Goal: Information Seeking & Learning: Learn about a topic

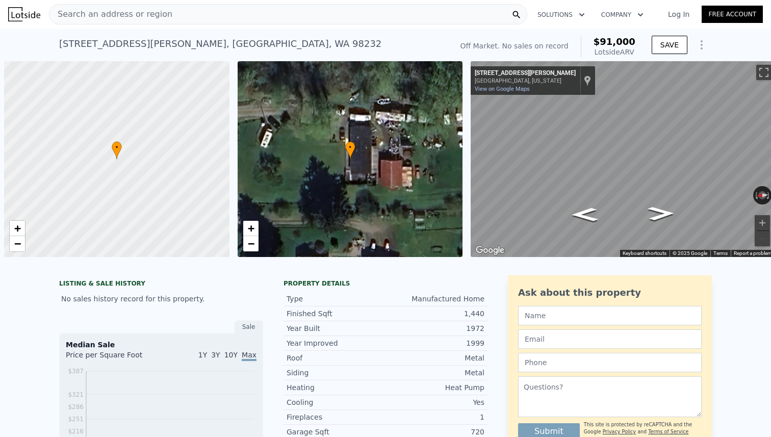
scroll to position [0, 4]
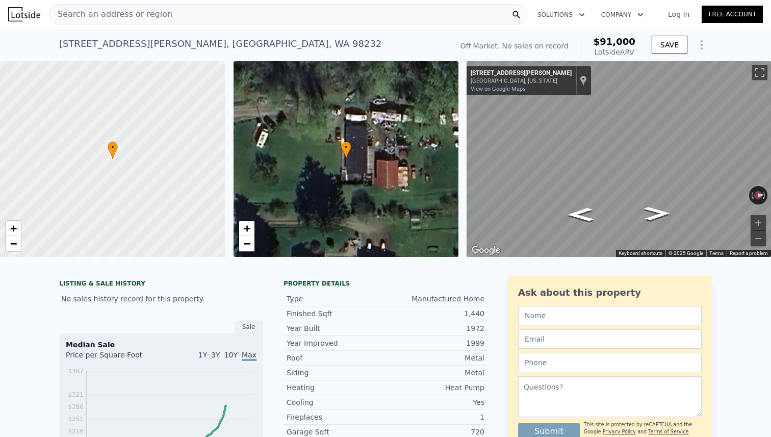
click at [417, 15] on div "Search an address or region" at bounding box center [288, 14] width 478 height 20
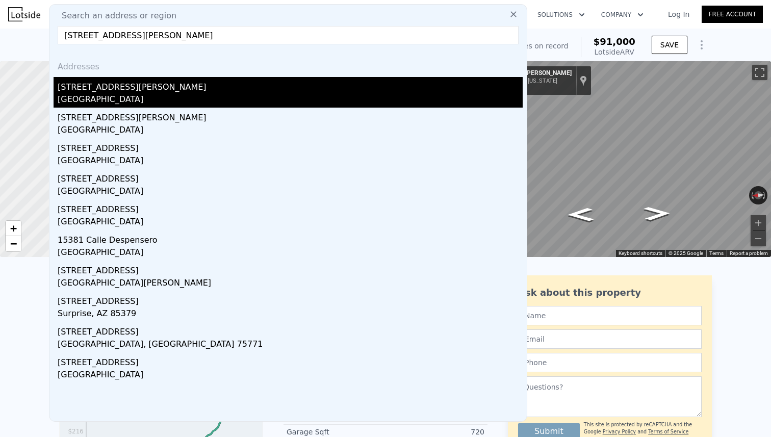
type input "[STREET_ADDRESS][PERSON_NAME]"
click at [311, 86] on div "[STREET_ADDRESS][PERSON_NAME]" at bounding box center [290, 85] width 465 height 16
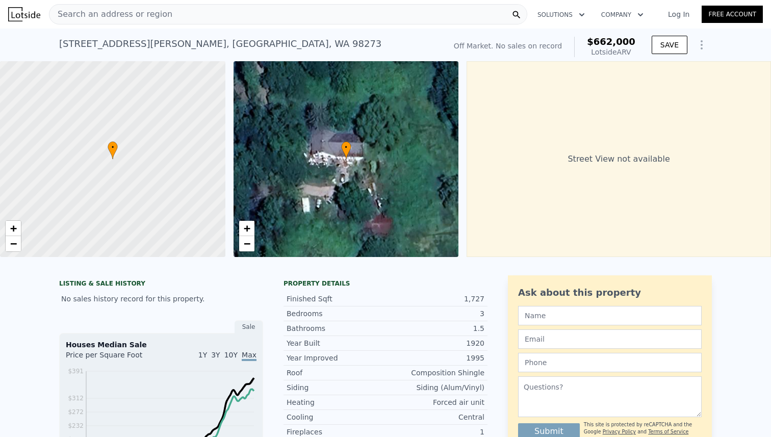
click at [701, 44] on icon "Show Options" at bounding box center [701, 45] width 1 height 8
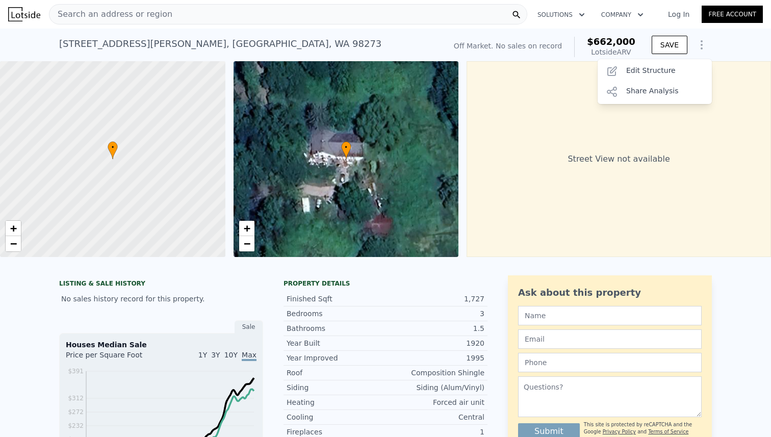
click at [701, 44] on icon "Show Options" at bounding box center [701, 45] width 1 height 8
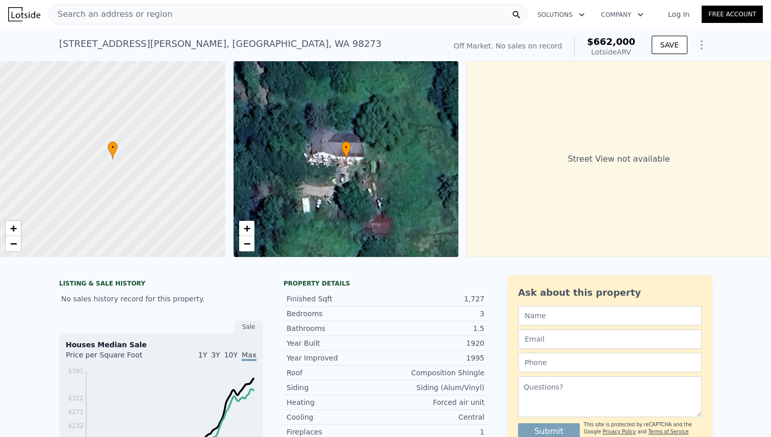
click at [699, 44] on icon "Show Options" at bounding box center [701, 45] width 12 height 12
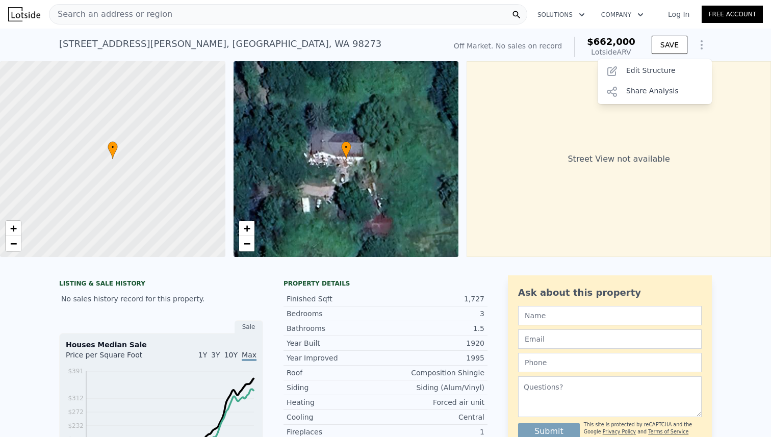
click at [697, 44] on icon "Show Options" at bounding box center [701, 45] width 12 height 12
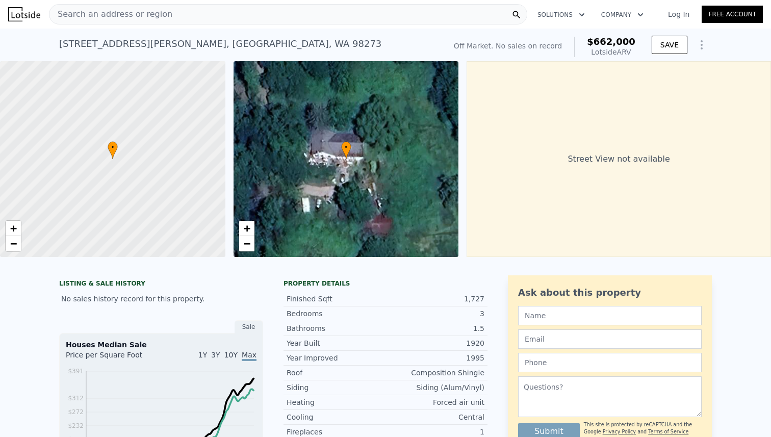
click at [680, 15] on link "Log In" at bounding box center [678, 14] width 46 height 10
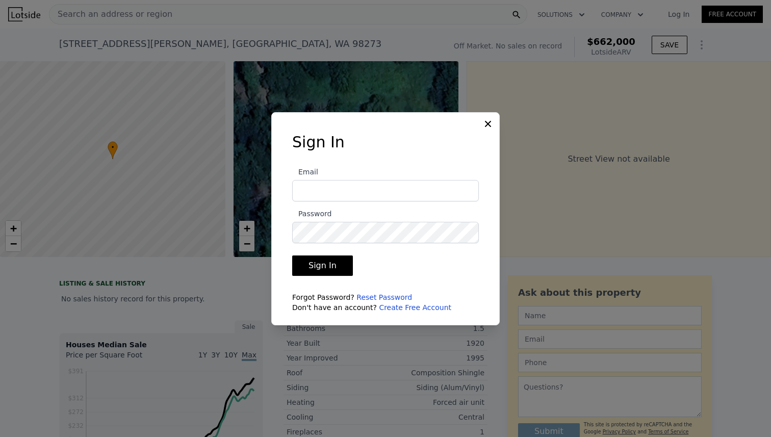
click at [344, 190] on input "Email" at bounding box center [385, 190] width 187 height 21
drag, startPoint x: 398, startPoint y: 188, endPoint x: 249, endPoint y: 180, distance: 149.0
click at [249, 180] on div "​ Sign In Email markdatskiy@yahoo.com Password Sign In Forgot Password? Reset P…" at bounding box center [385, 218] width 771 height 437
type input "mail@markdatskiy.com"
click at [292, 255] on button "Sign In" at bounding box center [322, 265] width 61 height 20
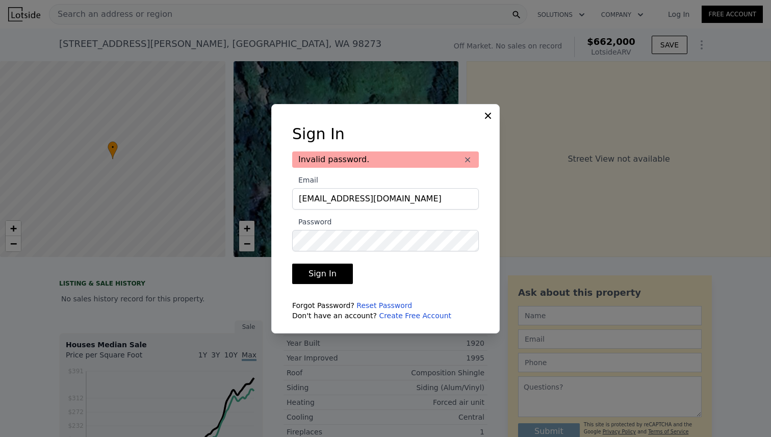
click at [327, 274] on button "Sign In" at bounding box center [322, 273] width 61 height 20
click at [292, 263] on button "Sign In" at bounding box center [322, 273] width 61 height 20
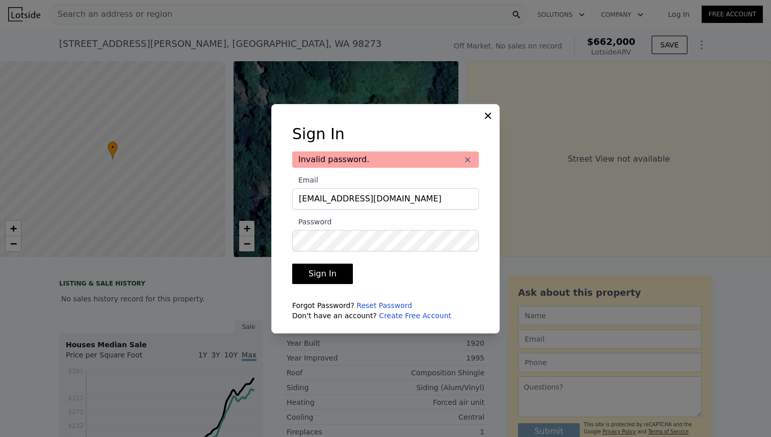
click at [370, 304] on link "Reset Password" at bounding box center [384, 305] width 56 height 8
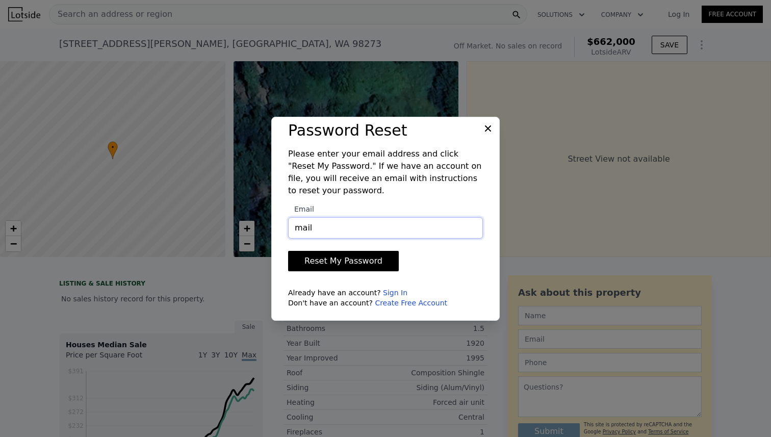
type input "mail@markdatskiy.com"
click at [360, 258] on button "Reset My Password" at bounding box center [343, 261] width 111 height 20
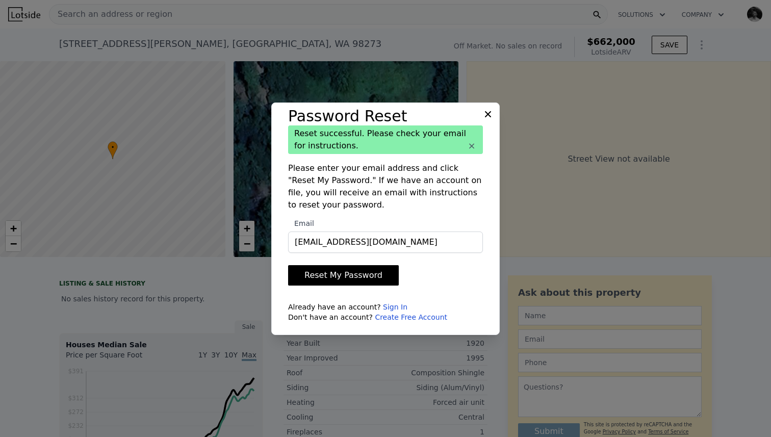
click at [485, 110] on icon at bounding box center [488, 114] width 10 height 10
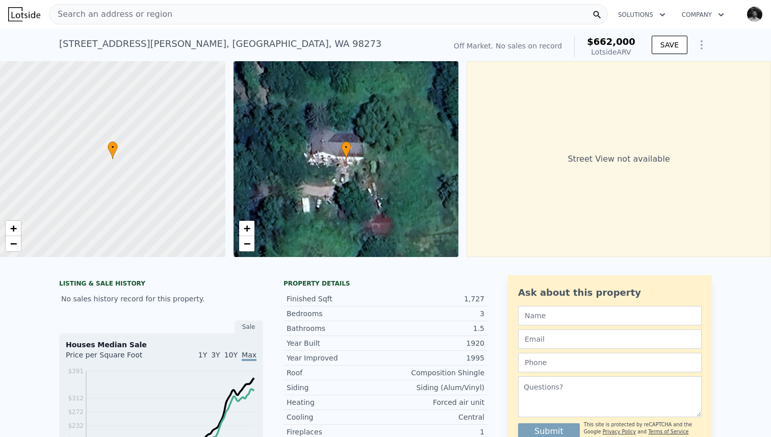
click at [701, 45] on icon "Show Options" at bounding box center [701, 45] width 1 height 8
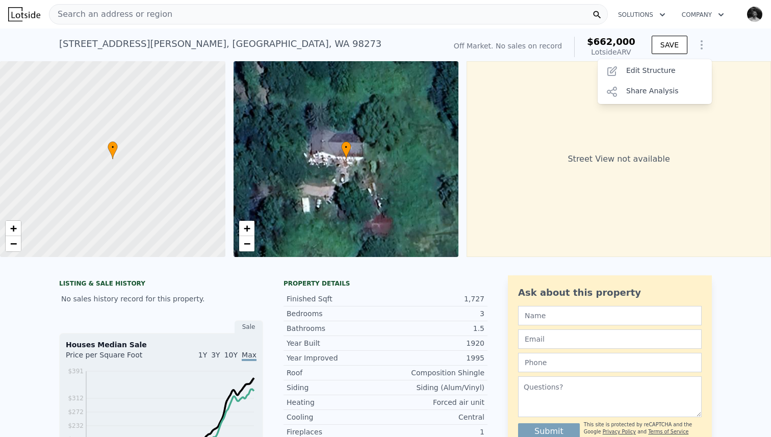
click at [706, 48] on icon "Show Options" at bounding box center [701, 45] width 12 height 12
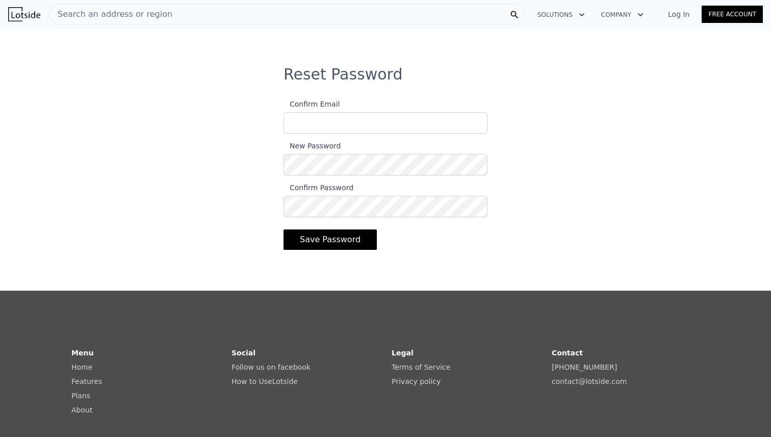
click at [333, 123] on input "Confirm Email" at bounding box center [385, 122] width 204 height 21
type input "mail@markdatskiy.com"
click at [283, 229] on button "Save Password" at bounding box center [329, 239] width 93 height 20
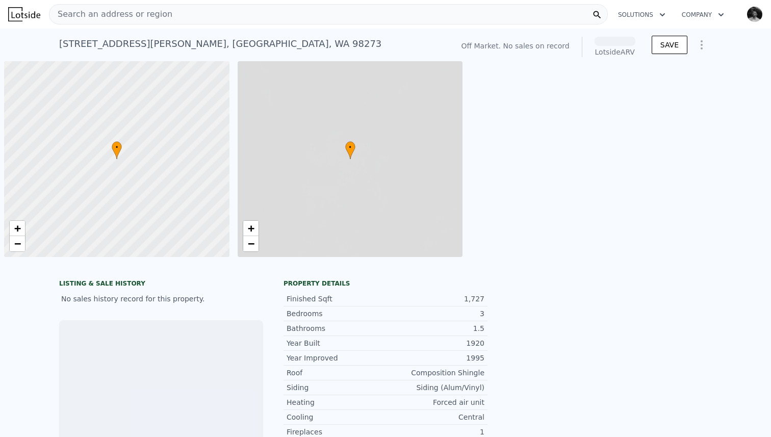
scroll to position [0, 4]
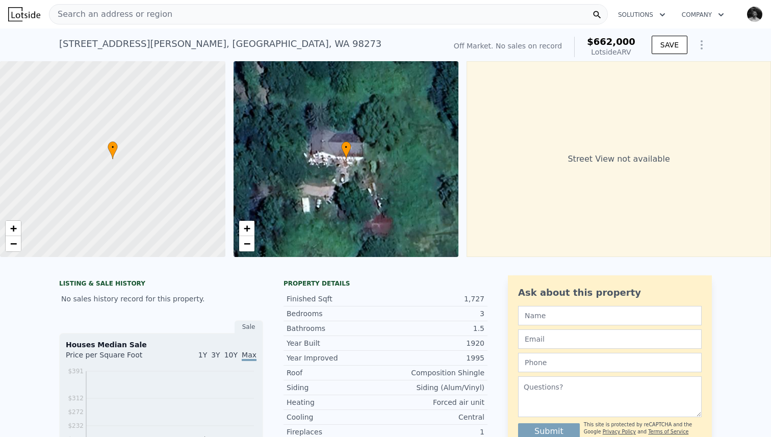
click at [703, 43] on icon "Show Options" at bounding box center [701, 45] width 12 height 12
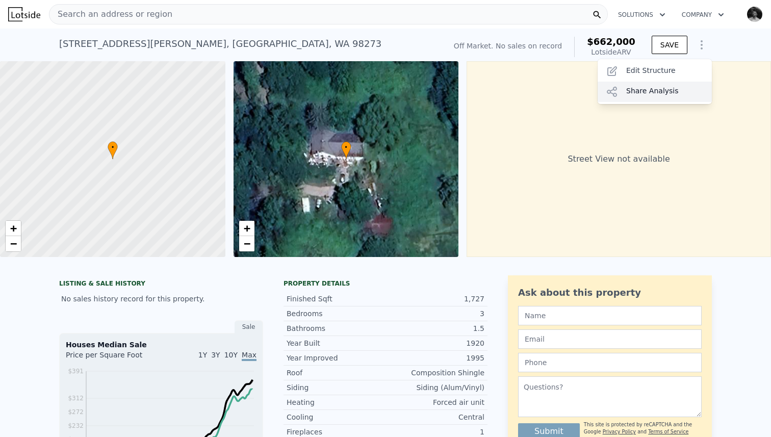
click at [664, 93] on div "Share Analysis" at bounding box center [654, 92] width 114 height 20
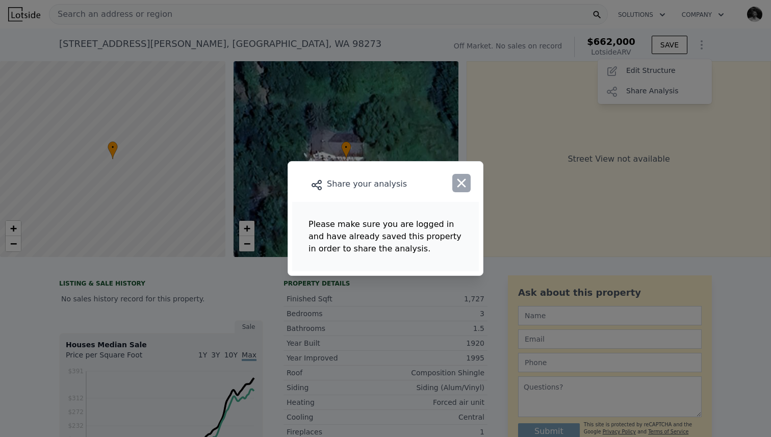
click at [461, 176] on icon "button" at bounding box center [461, 183] width 14 height 14
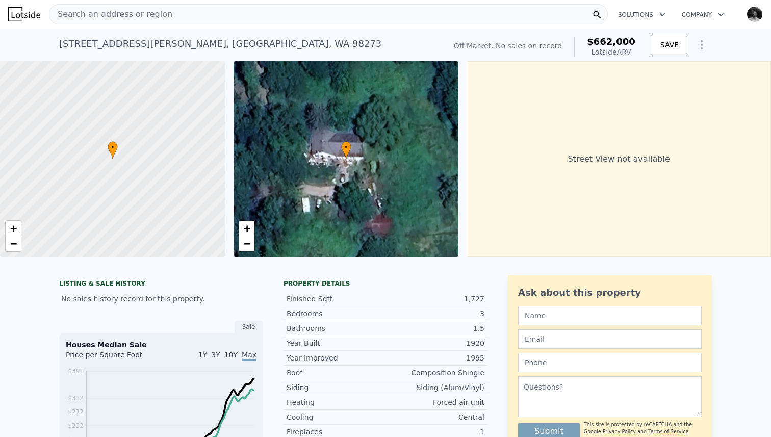
click at [744, 15] on button "Open user menu" at bounding box center [752, 14] width 20 height 16
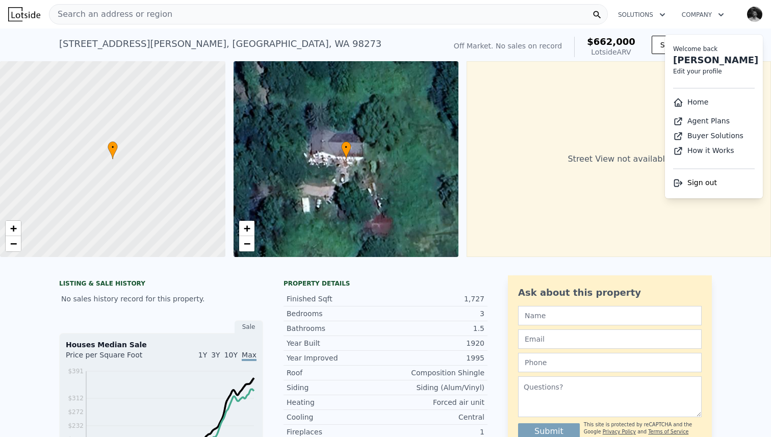
click at [756, 12] on img "button" at bounding box center [754, 14] width 16 height 16
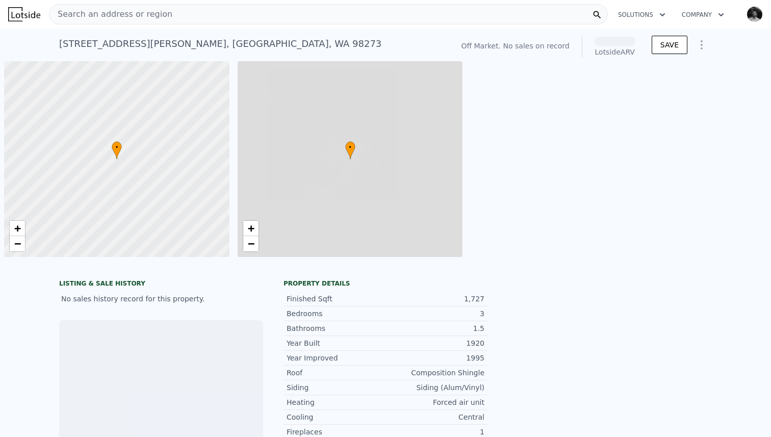
scroll to position [0, 4]
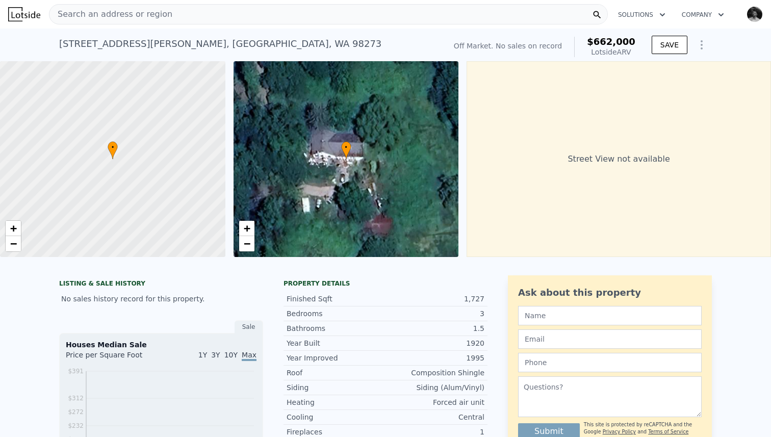
click at [702, 43] on icon "Show Options" at bounding box center [701, 45] width 12 height 12
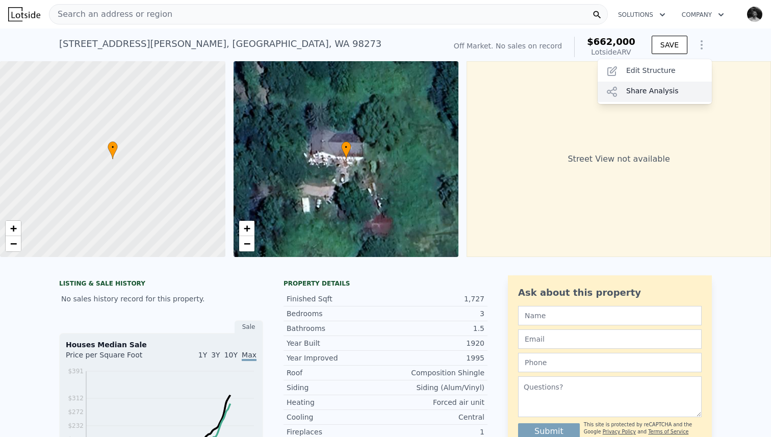
click at [651, 92] on div "Share Analysis" at bounding box center [654, 92] width 114 height 20
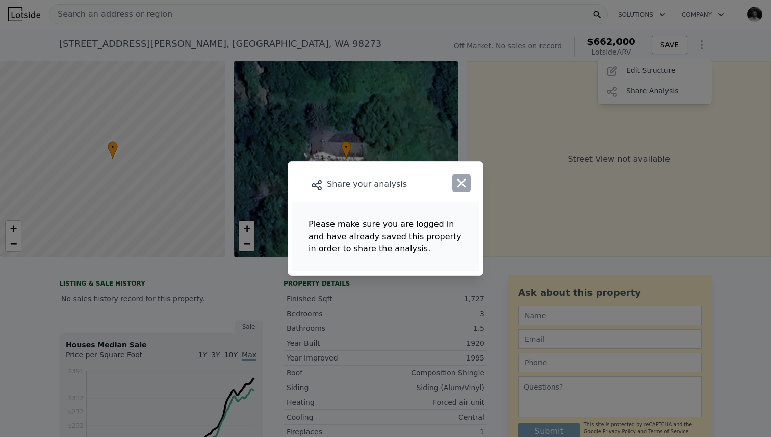
click at [465, 179] on icon "button" at bounding box center [461, 183] width 9 height 9
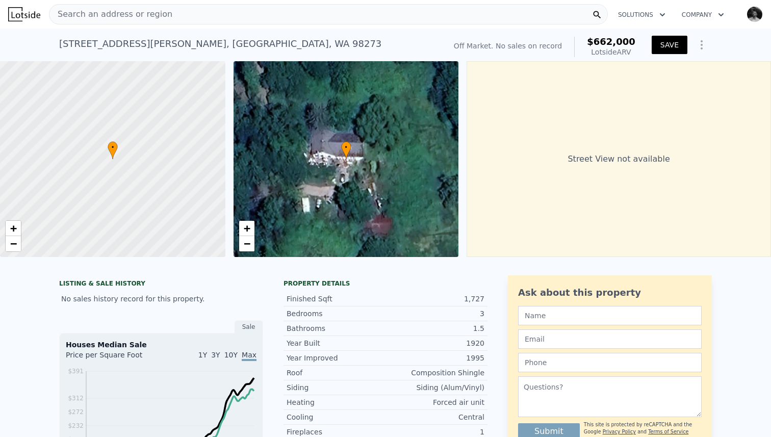
click at [677, 45] on button "SAVE" at bounding box center [669, 45] width 36 height 18
click at [704, 44] on icon "Show Options" at bounding box center [701, 45] width 12 height 12
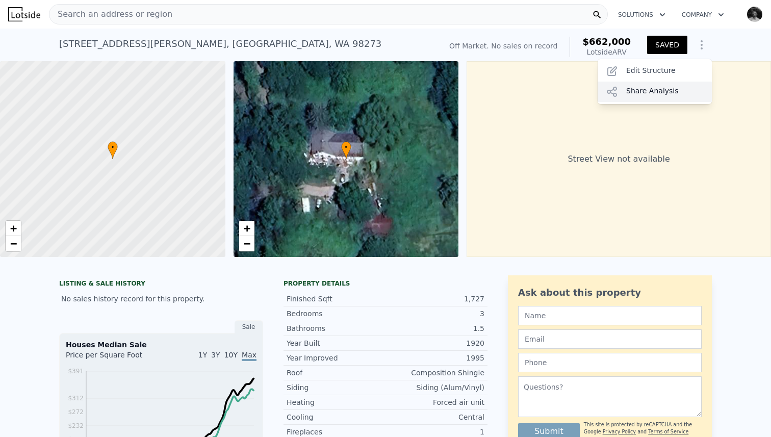
click at [654, 90] on div "Share Analysis" at bounding box center [654, 92] width 114 height 20
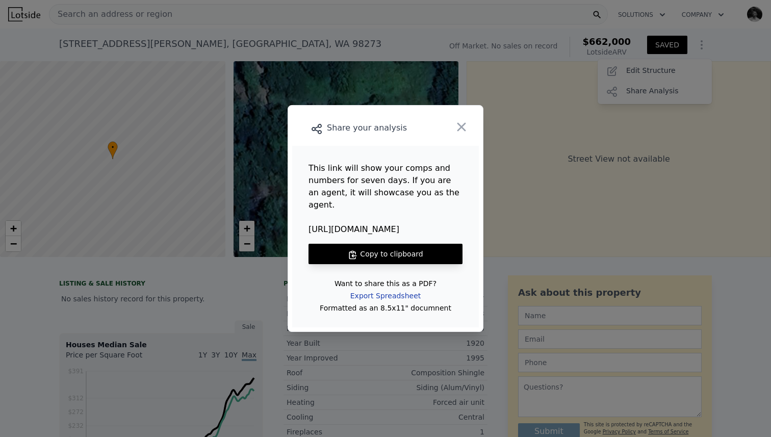
click at [382, 290] on div "Export Spreadsheet" at bounding box center [385, 295] width 87 height 18
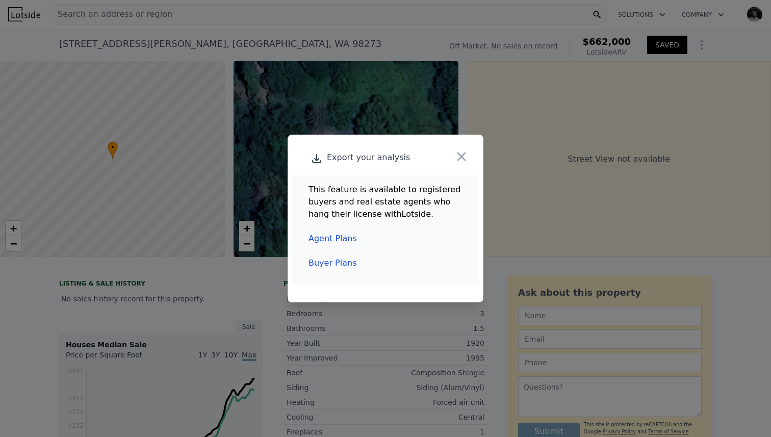
click at [326, 241] on link "Agent Plans" at bounding box center [332, 238] width 48 height 10
click at [465, 157] on icon "button" at bounding box center [461, 156] width 14 height 14
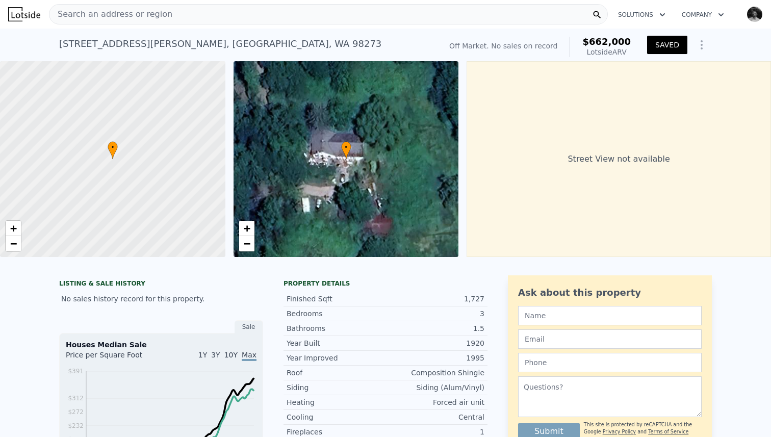
type input "2301"
click at [700, 41] on icon "Show Options" at bounding box center [701, 45] width 12 height 12
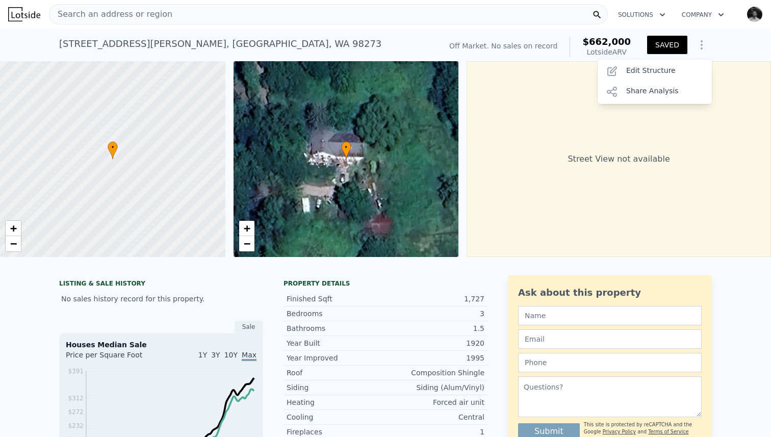
click at [701, 41] on icon "Show Options" at bounding box center [701, 45] width 1 height 8
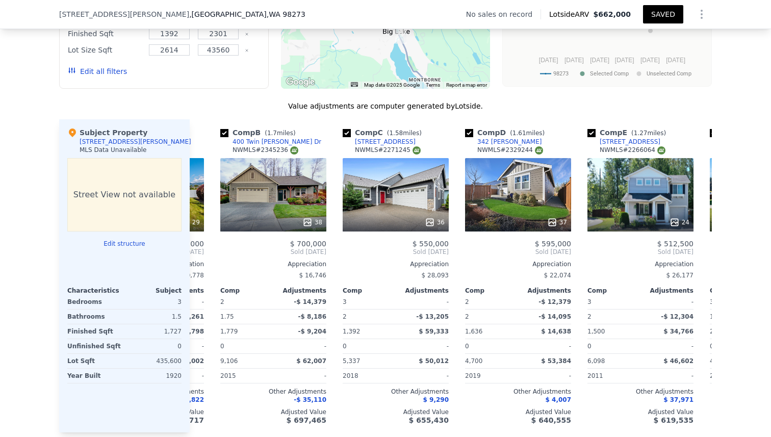
scroll to position [0, 0]
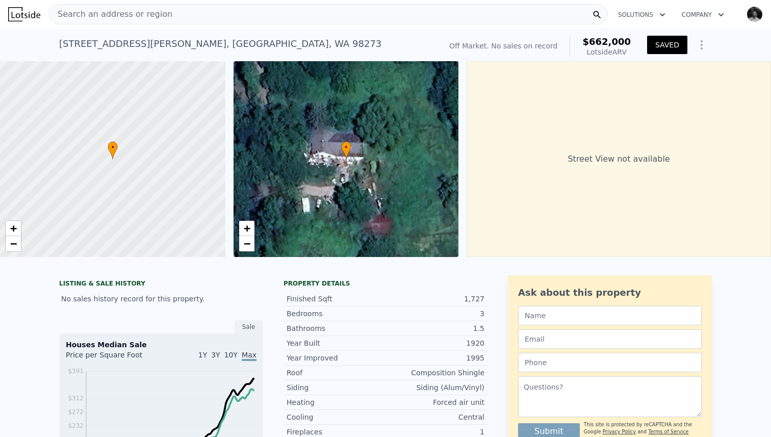
click at [701, 49] on icon "Show Options" at bounding box center [701, 45] width 12 height 12
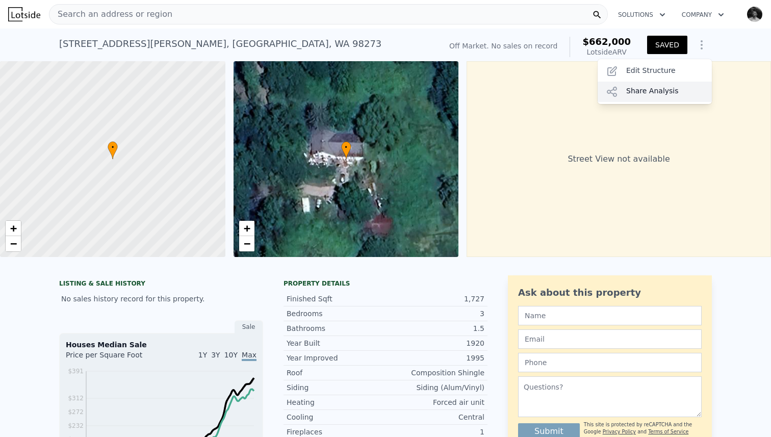
click at [660, 90] on div "Share Analysis" at bounding box center [654, 92] width 114 height 20
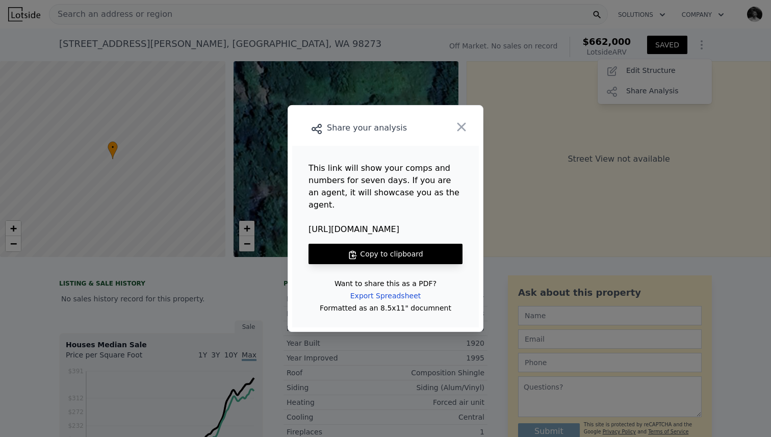
click at [389, 244] on button "Copy to clipboard" at bounding box center [385, 254] width 154 height 20
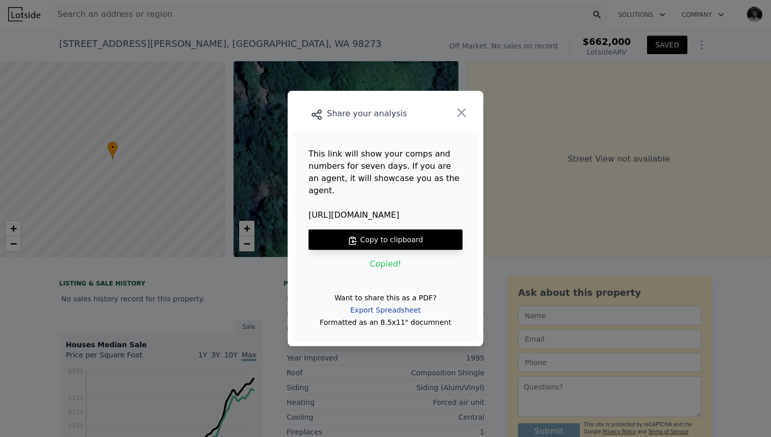
click at [385, 301] on div "Export Spreadsheet" at bounding box center [385, 310] width 87 height 18
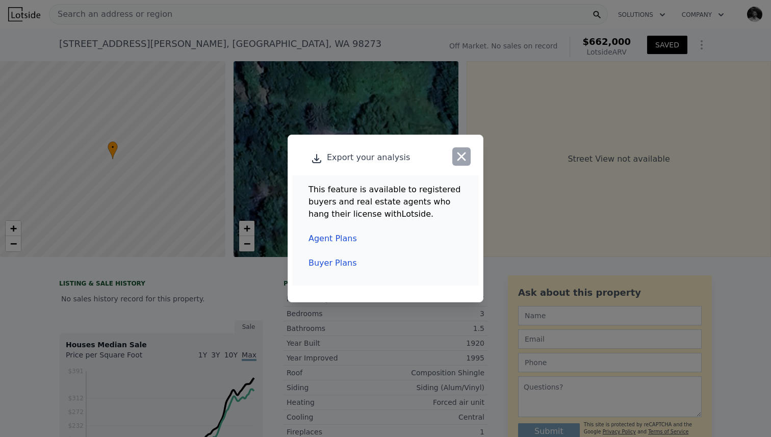
click at [461, 162] on icon "button" at bounding box center [461, 156] width 14 height 14
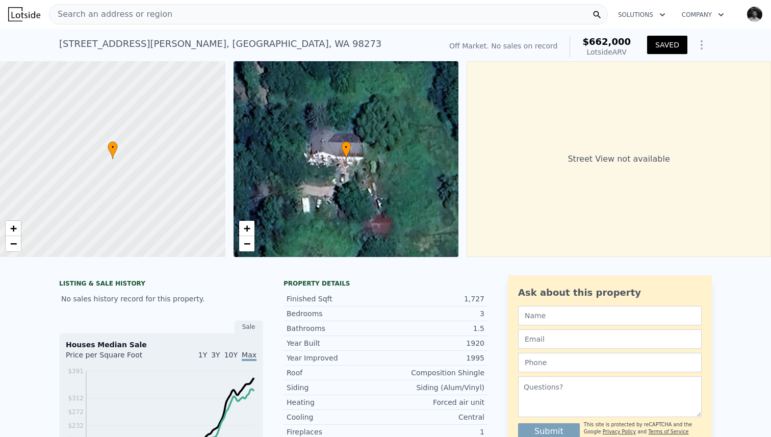
click at [754, 13] on img "button" at bounding box center [754, 14] width 16 height 16
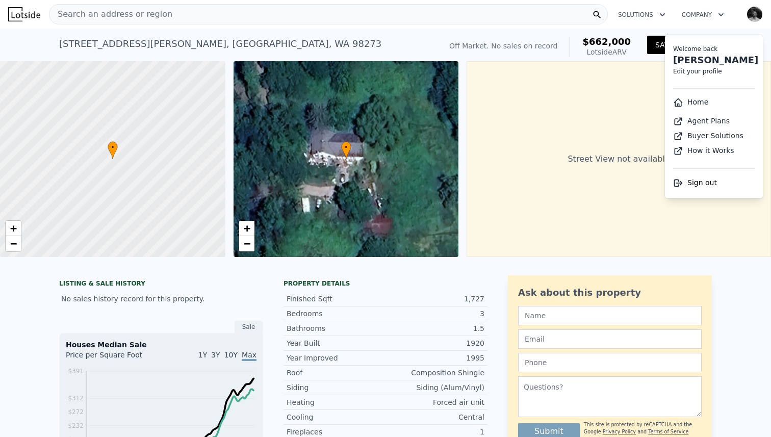
click at [709, 117] on link "Agent Plans" at bounding box center [701, 121] width 57 height 8
click at [537, 182] on div "Street View not available" at bounding box center [618, 159] width 304 height 196
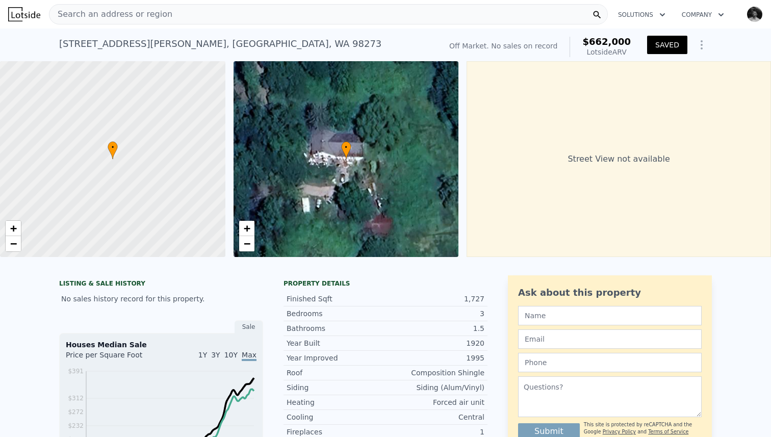
click at [701, 43] on icon "Show Options" at bounding box center [701, 45] width 12 height 12
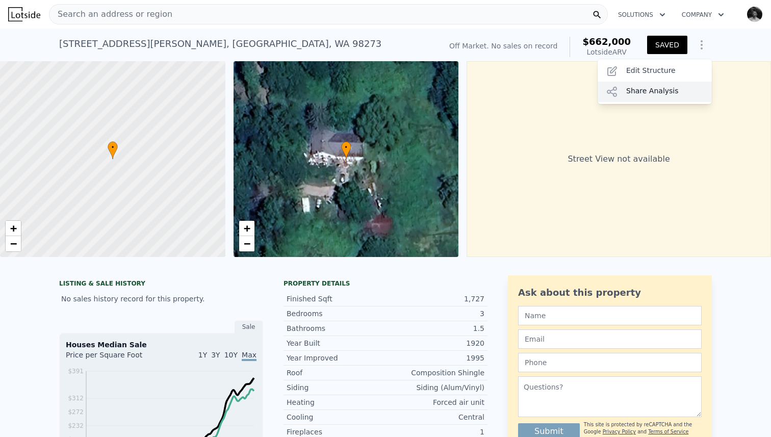
click at [656, 91] on div "Share Analysis" at bounding box center [654, 92] width 114 height 20
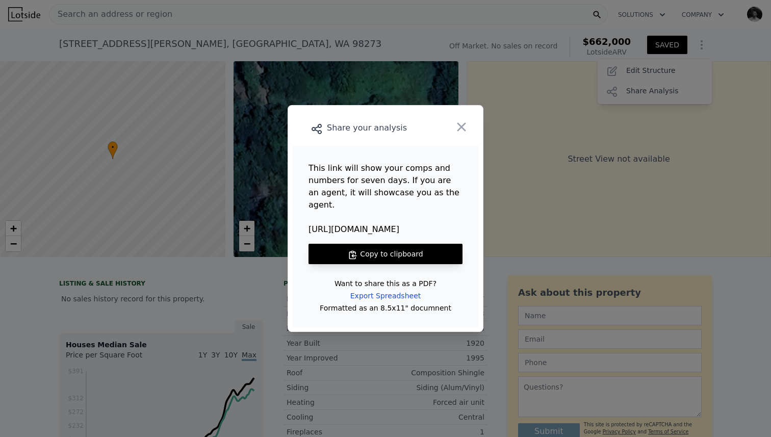
click at [406, 247] on button "Copy to clipboard" at bounding box center [385, 254] width 154 height 20
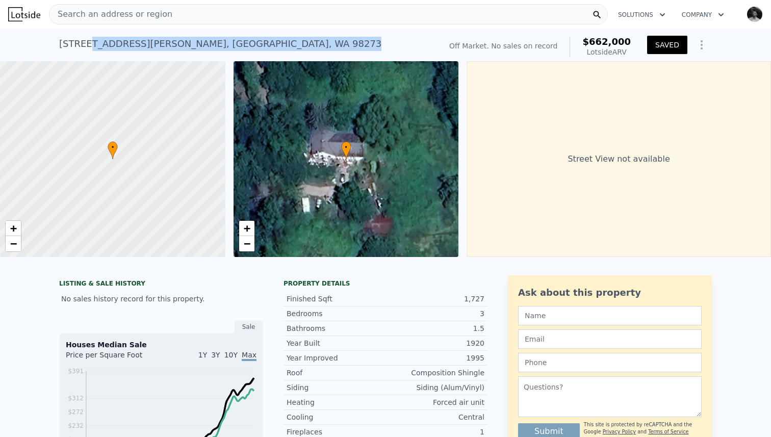
drag, startPoint x: 88, startPoint y: 42, endPoint x: 273, endPoint y: 54, distance: 185.4
click at [273, 54] on div "[STREET_ADDRESS][PERSON_NAME] No sales on record (~ARV $662k )" at bounding box center [248, 47] width 378 height 29
copy div "[PERSON_NAME][GEOGRAPHIC_DATA]"
